Goal: Check status: Check status

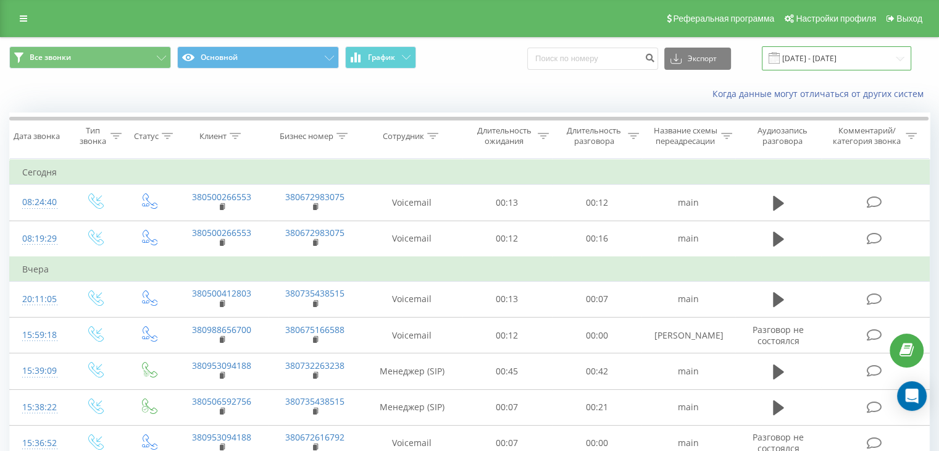
click at [901, 59] on input "[DATE] - [DATE]" at bounding box center [836, 58] width 149 height 24
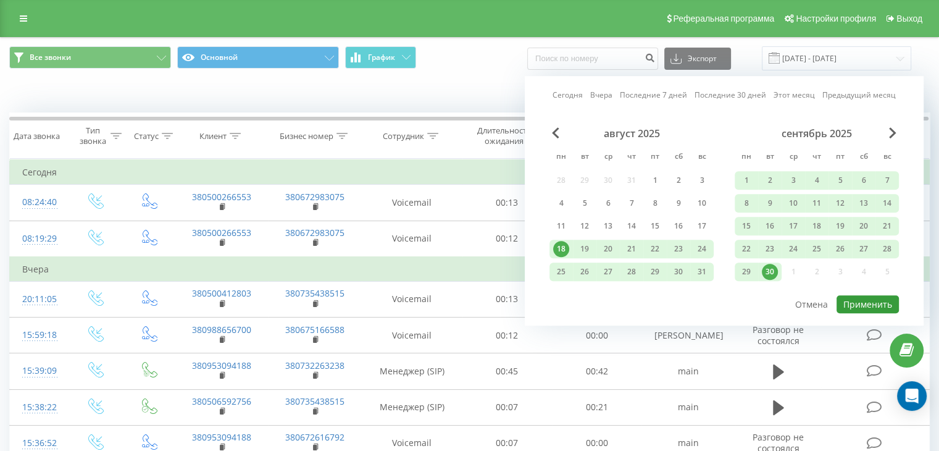
click at [878, 298] on button "Применить" at bounding box center [867, 304] width 62 height 18
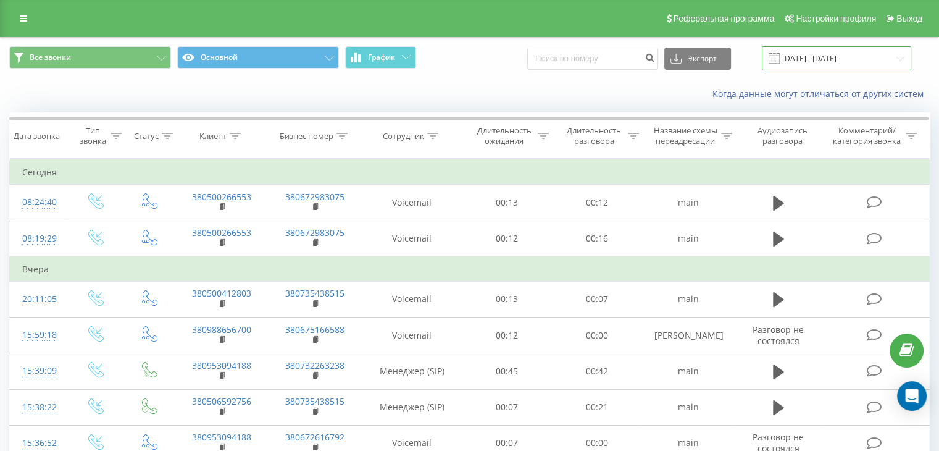
click at [901, 54] on input "[DATE] - [DATE]" at bounding box center [836, 58] width 149 height 24
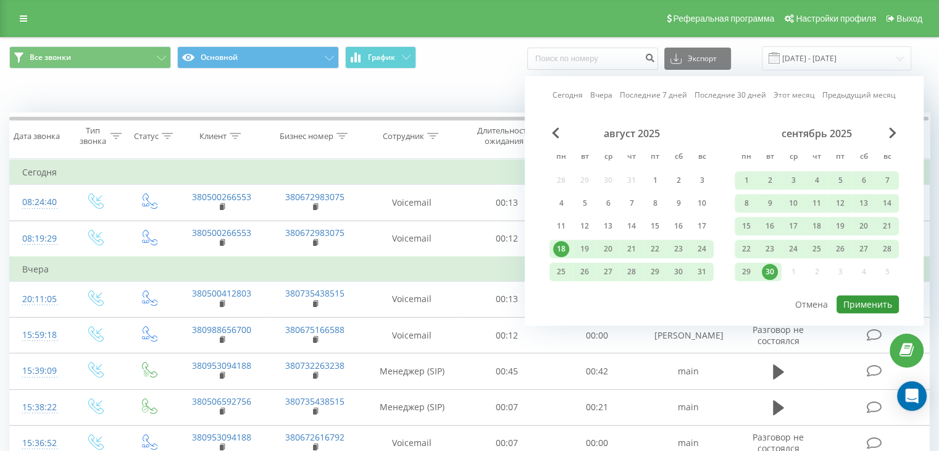
click at [860, 302] on button "Применить" at bounding box center [867, 304] width 62 height 18
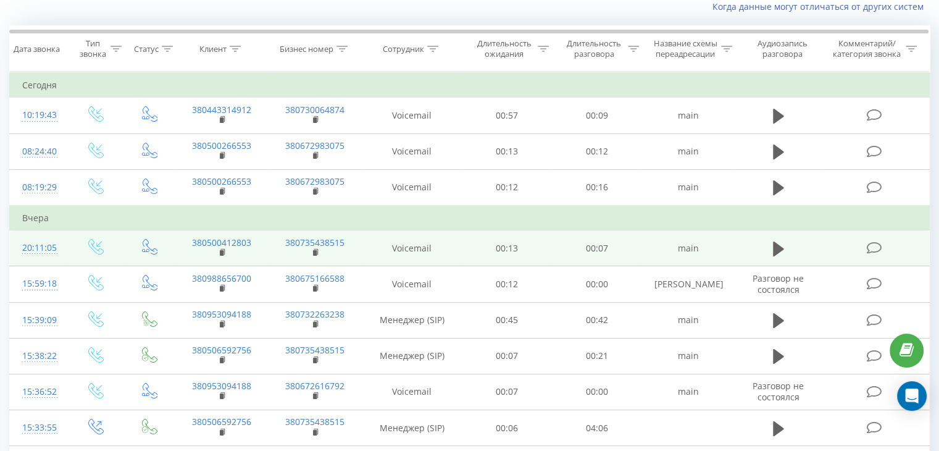
scroll to position [62, 0]
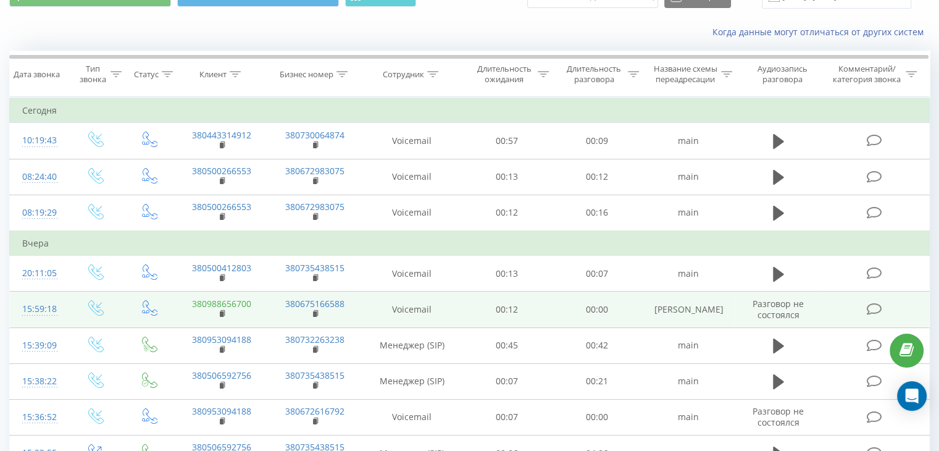
click at [245, 302] on link "380988656700" at bounding box center [221, 303] width 59 height 12
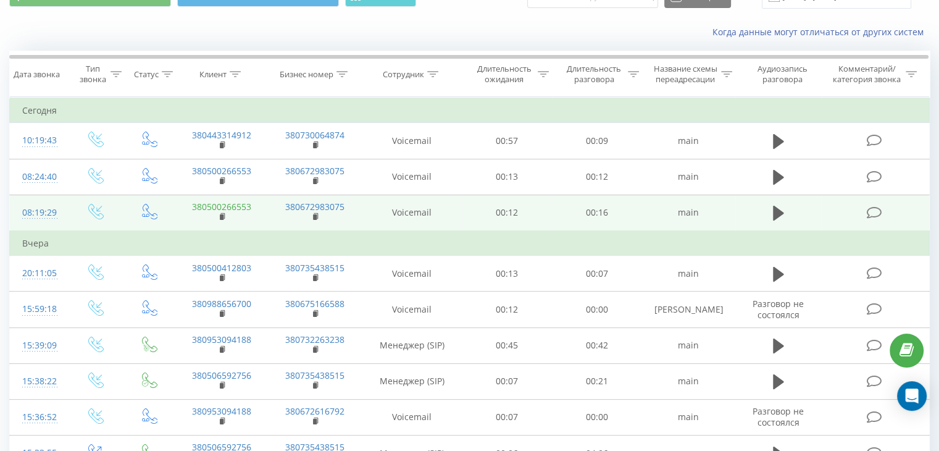
click at [243, 204] on link "380500266553" at bounding box center [221, 207] width 59 height 12
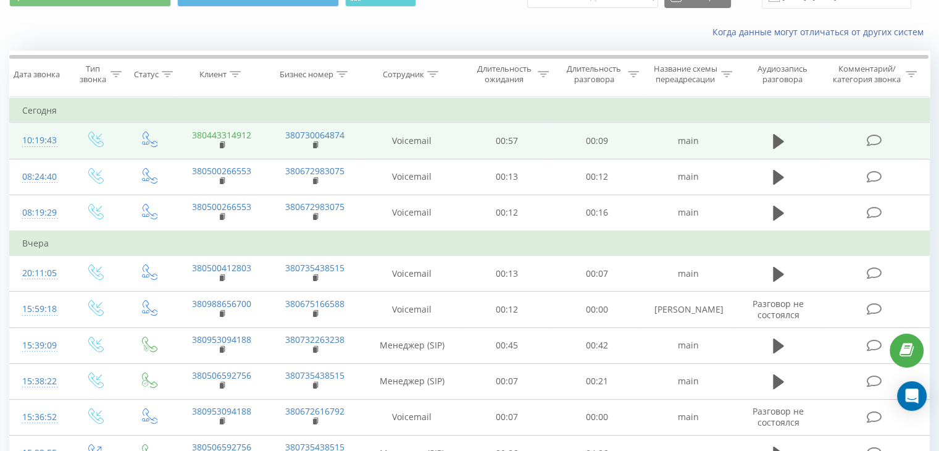
click at [235, 134] on link "380443314912" at bounding box center [221, 135] width 59 height 12
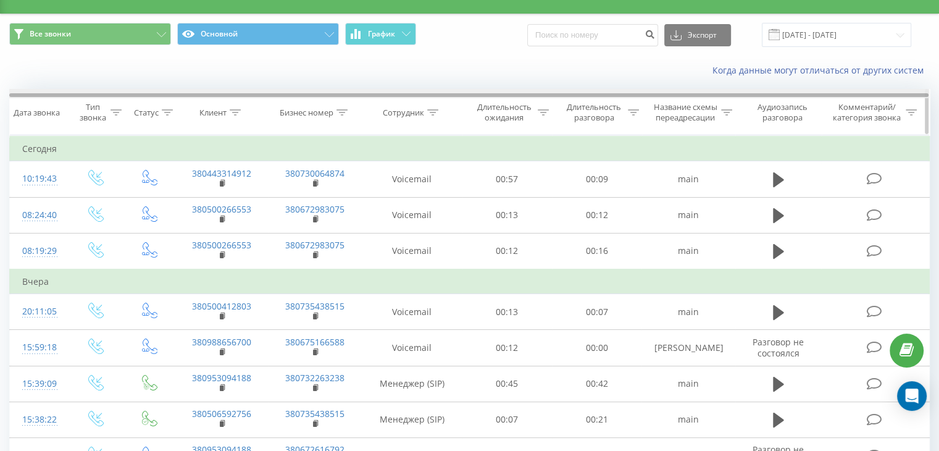
scroll to position [0, 0]
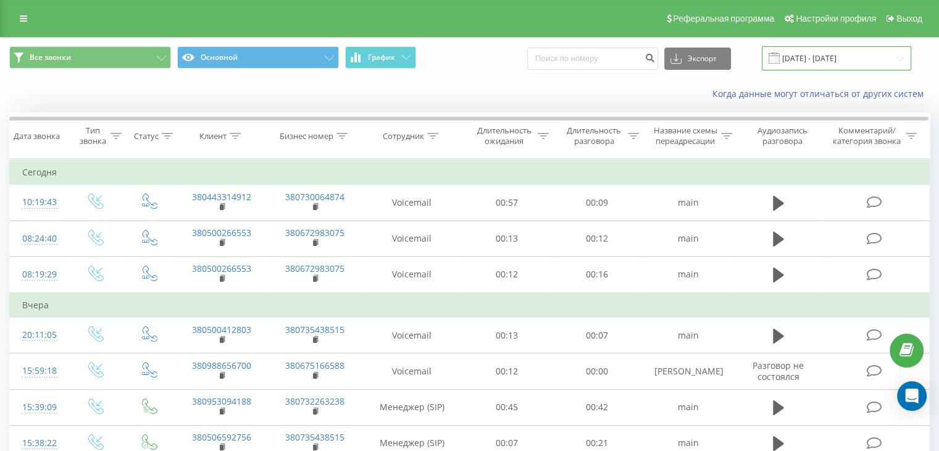
click at [894, 55] on input "[DATE] - [DATE]" at bounding box center [836, 58] width 149 height 24
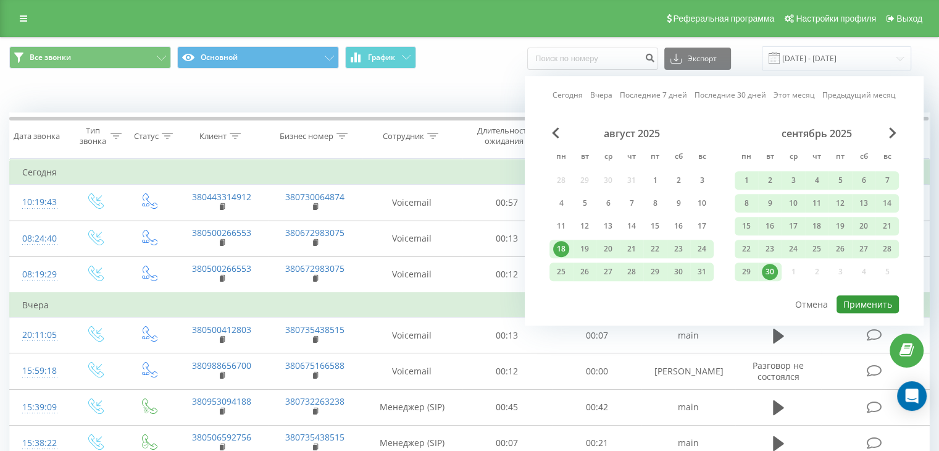
click at [871, 301] on button "Применить" at bounding box center [867, 304] width 62 height 18
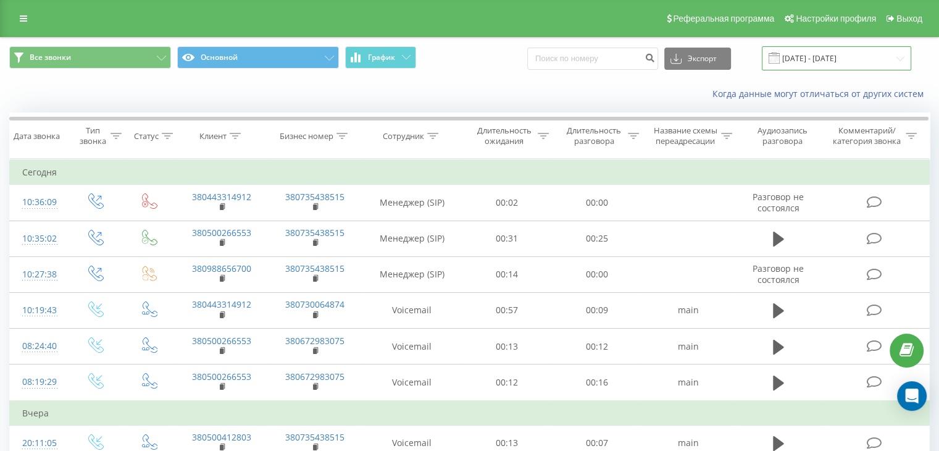
click at [902, 59] on input "[DATE] - [DATE]" at bounding box center [836, 58] width 149 height 24
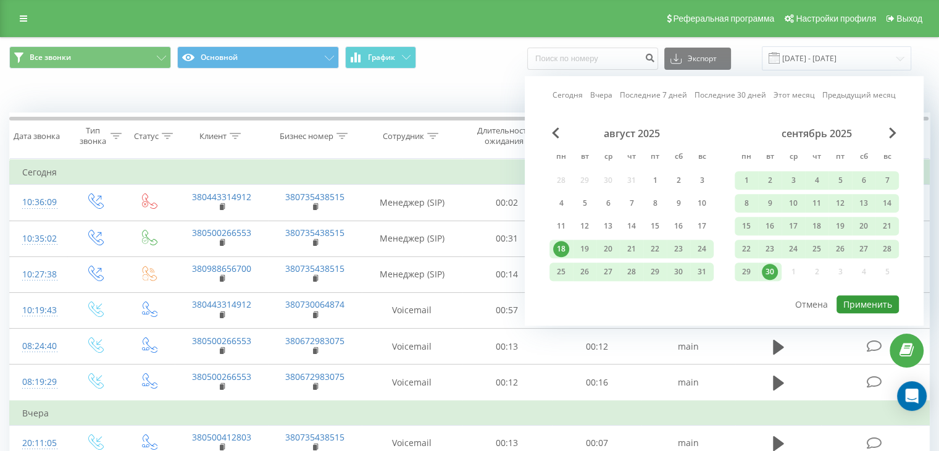
click at [884, 297] on button "Применить" at bounding box center [867, 304] width 62 height 18
